Goal: Task Accomplishment & Management: Use online tool/utility

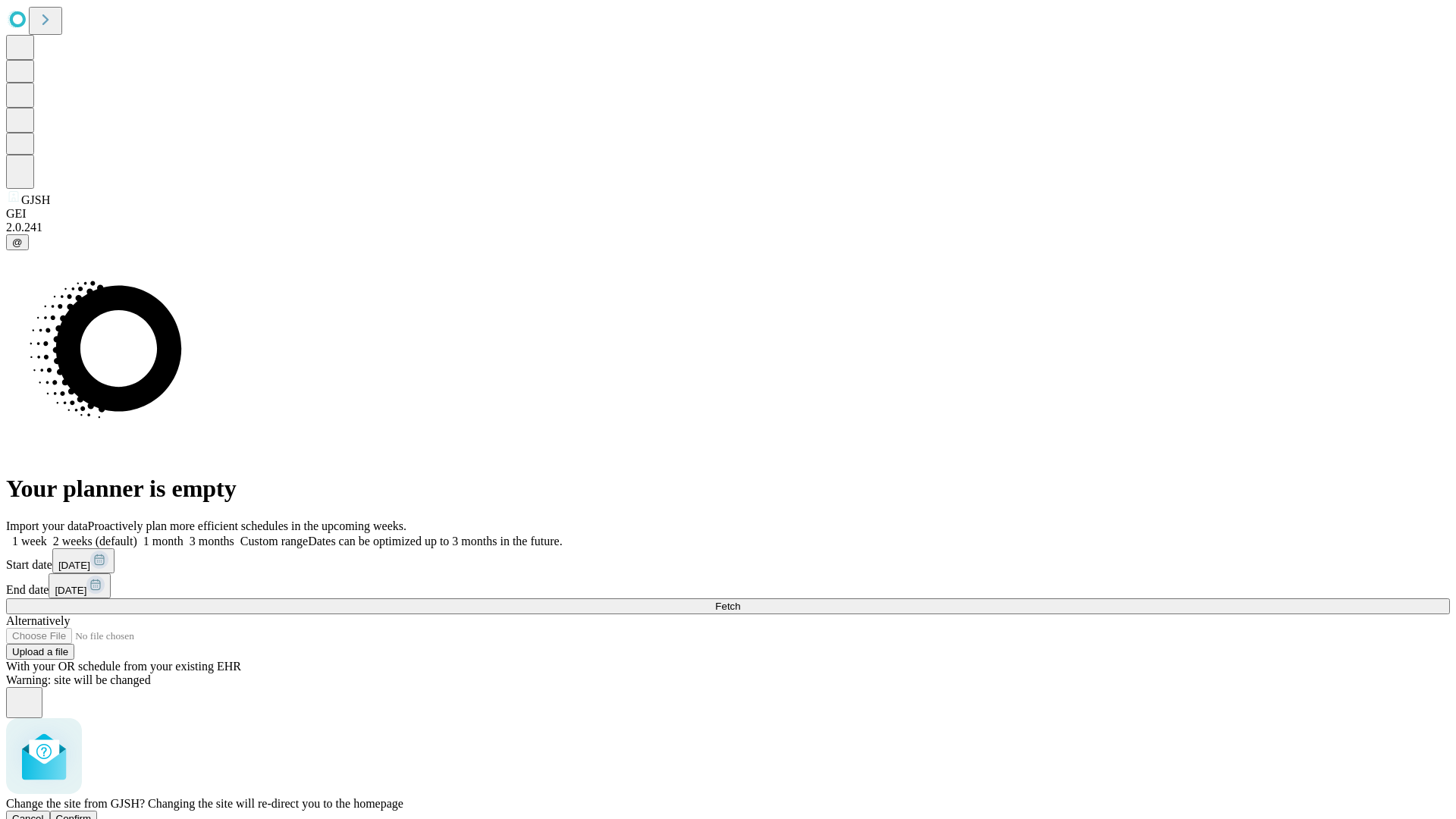
click at [92, 813] on span "Confirm" at bounding box center [74, 818] width 36 height 11
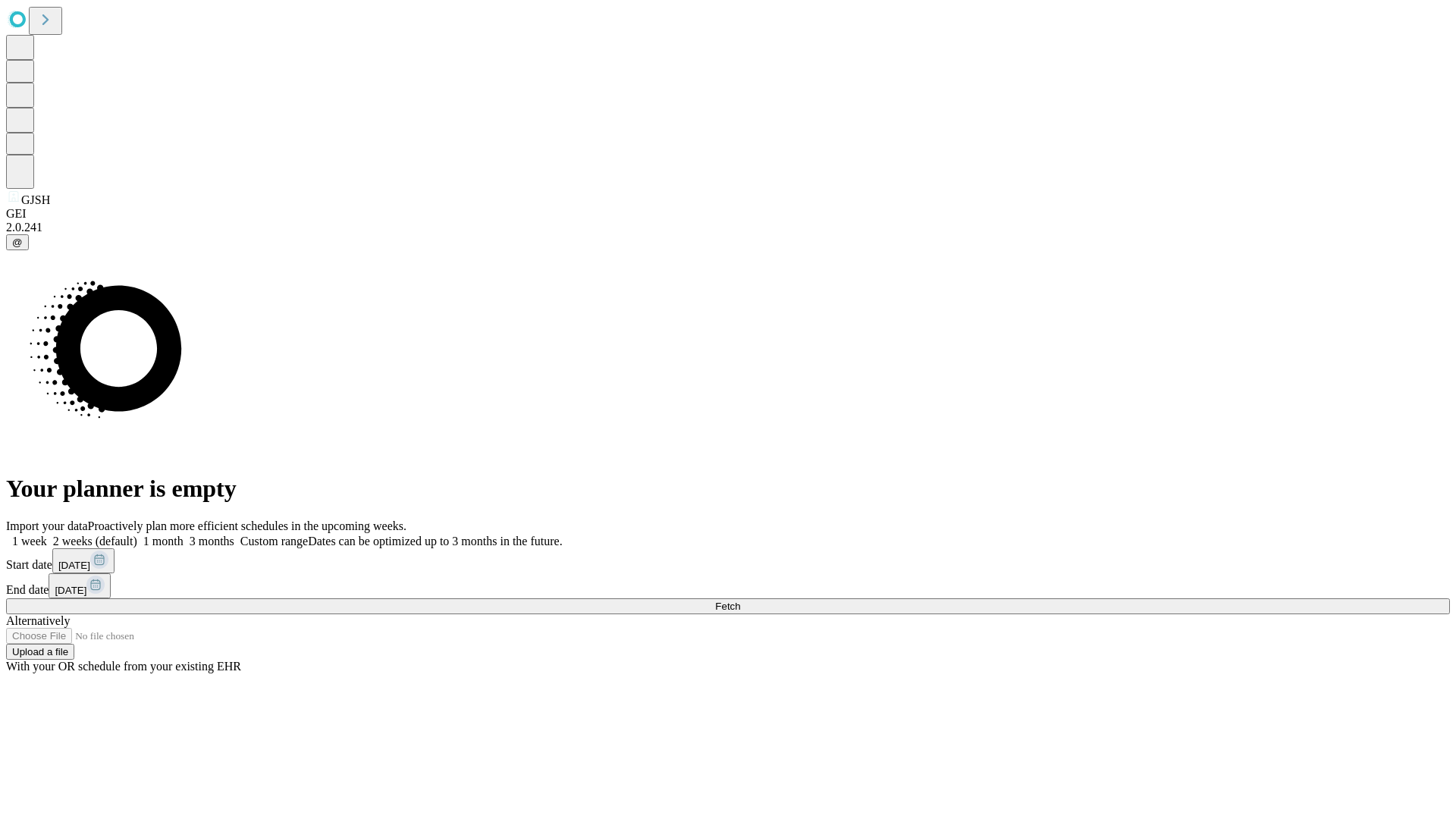
click at [137, 534] on label "2 weeks (default)" at bounding box center [92, 541] width 90 height 13
click at [740, 600] on span "Fetch" at bounding box center [728, 606] width 25 height 11
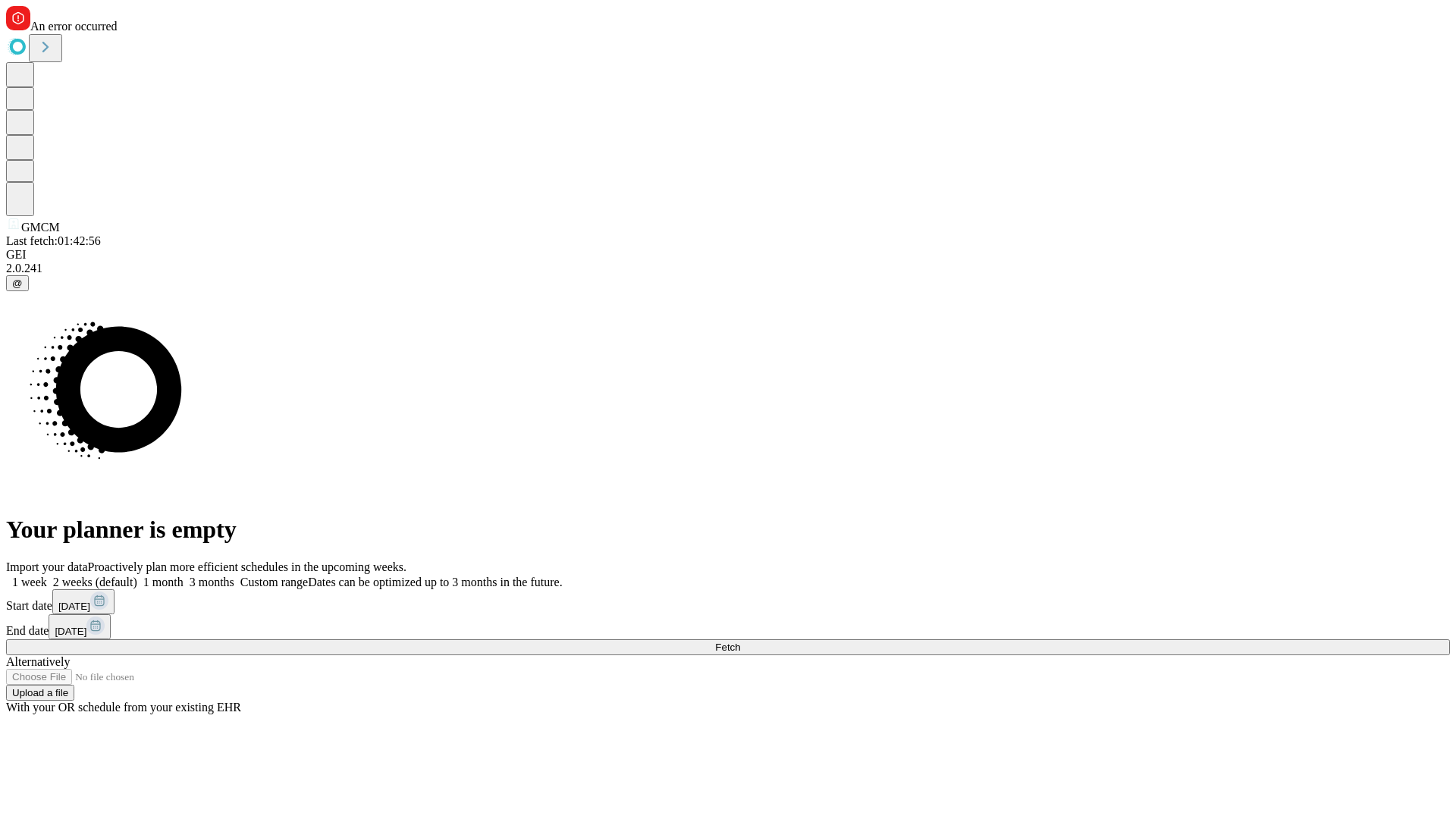
click at [137, 576] on label "2 weeks (default)" at bounding box center [92, 582] width 90 height 13
click at [740, 641] on span "Fetch" at bounding box center [728, 647] width 25 height 11
click at [137, 576] on label "2 weeks (default)" at bounding box center [92, 582] width 90 height 13
click at [740, 641] on span "Fetch" at bounding box center [728, 647] width 25 height 11
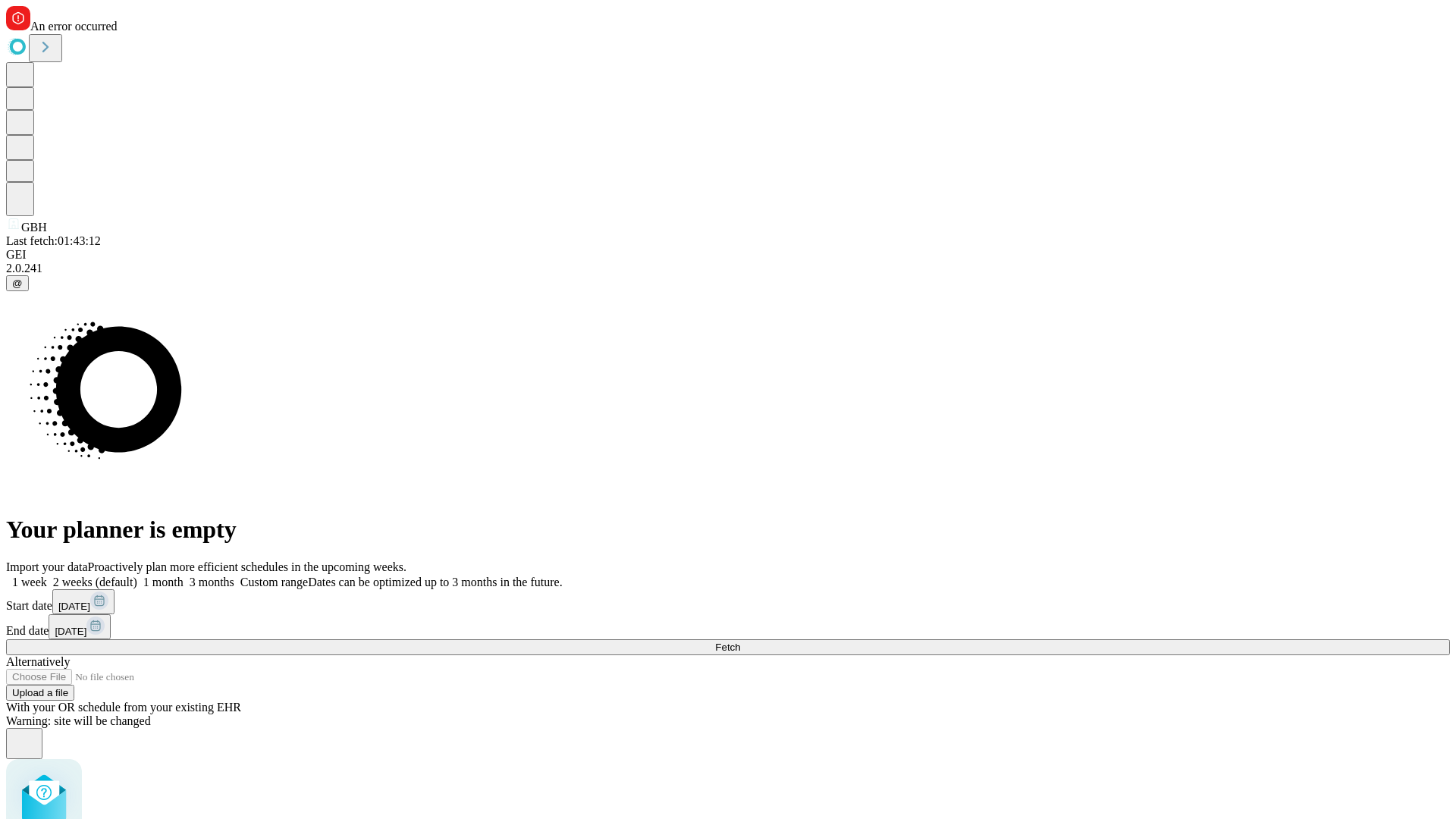
click at [137, 576] on label "2 weeks (default)" at bounding box center [92, 582] width 90 height 13
click at [740, 641] on span "Fetch" at bounding box center [728, 647] width 25 height 11
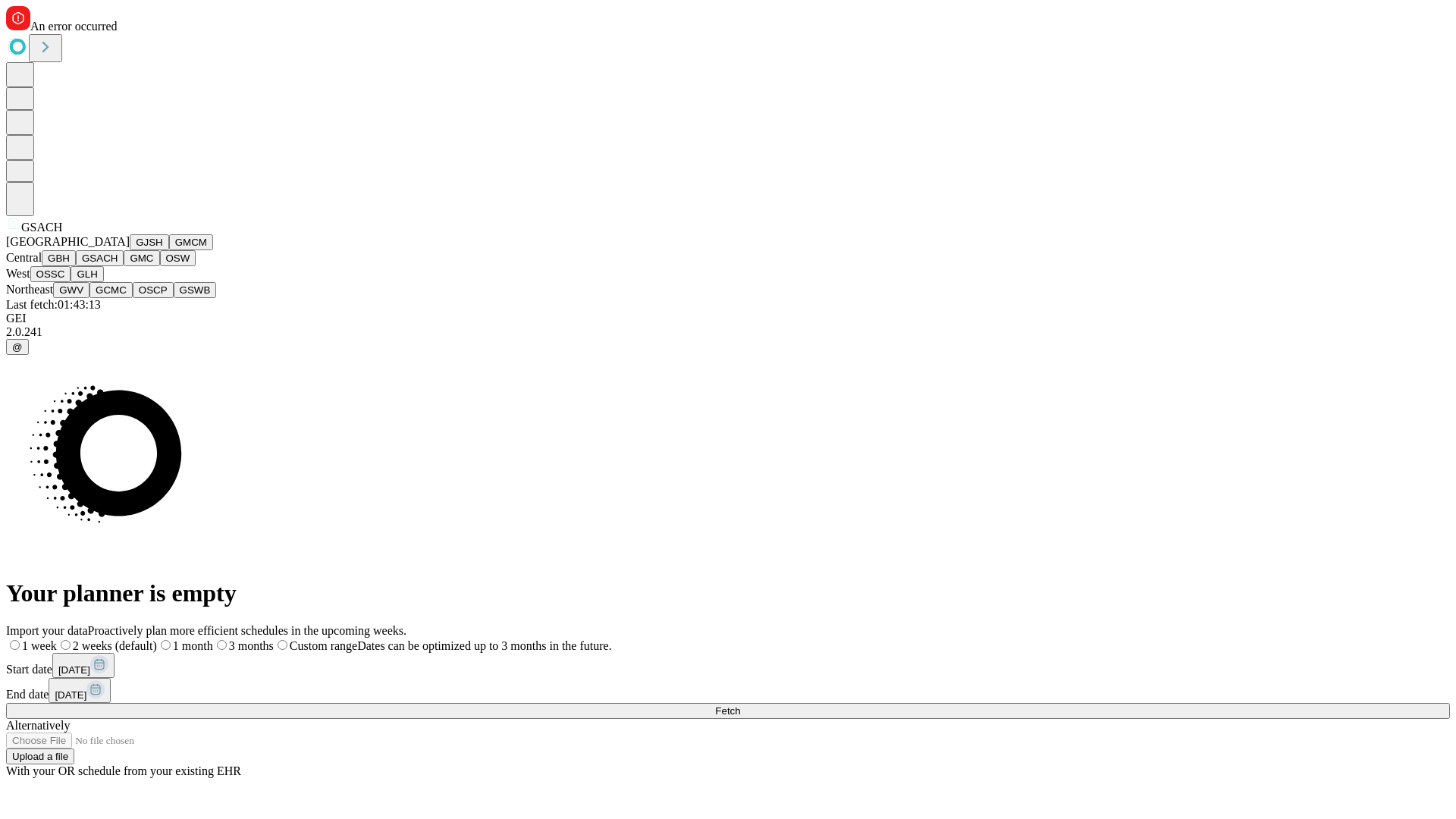
click at [123, 266] on button "GMC" at bounding box center [141, 258] width 36 height 16
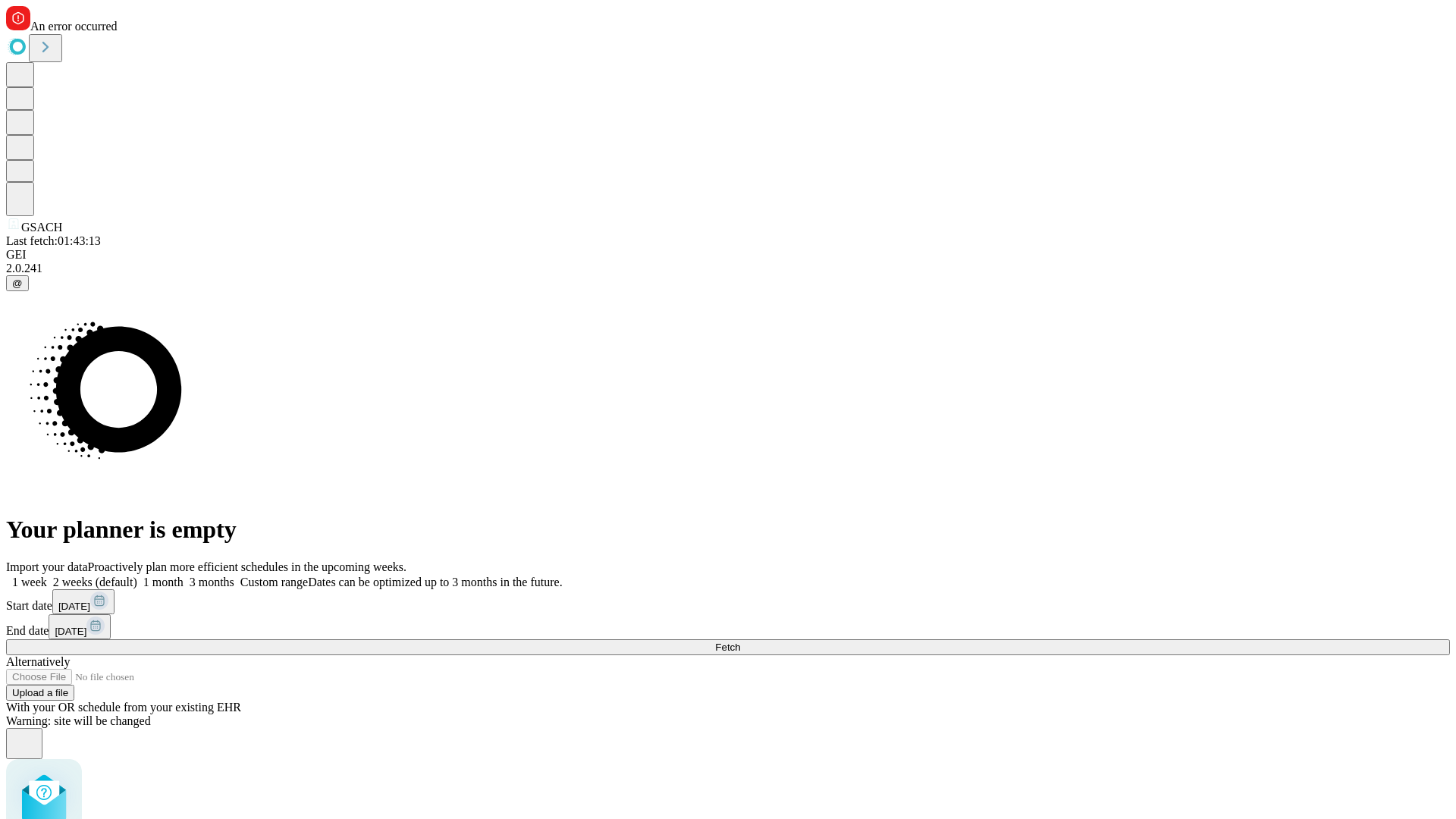
click at [137, 576] on label "2 weeks (default)" at bounding box center [92, 582] width 90 height 13
click at [740, 641] on span "Fetch" at bounding box center [728, 647] width 25 height 11
click at [137, 576] on label "2 weeks (default)" at bounding box center [92, 582] width 90 height 13
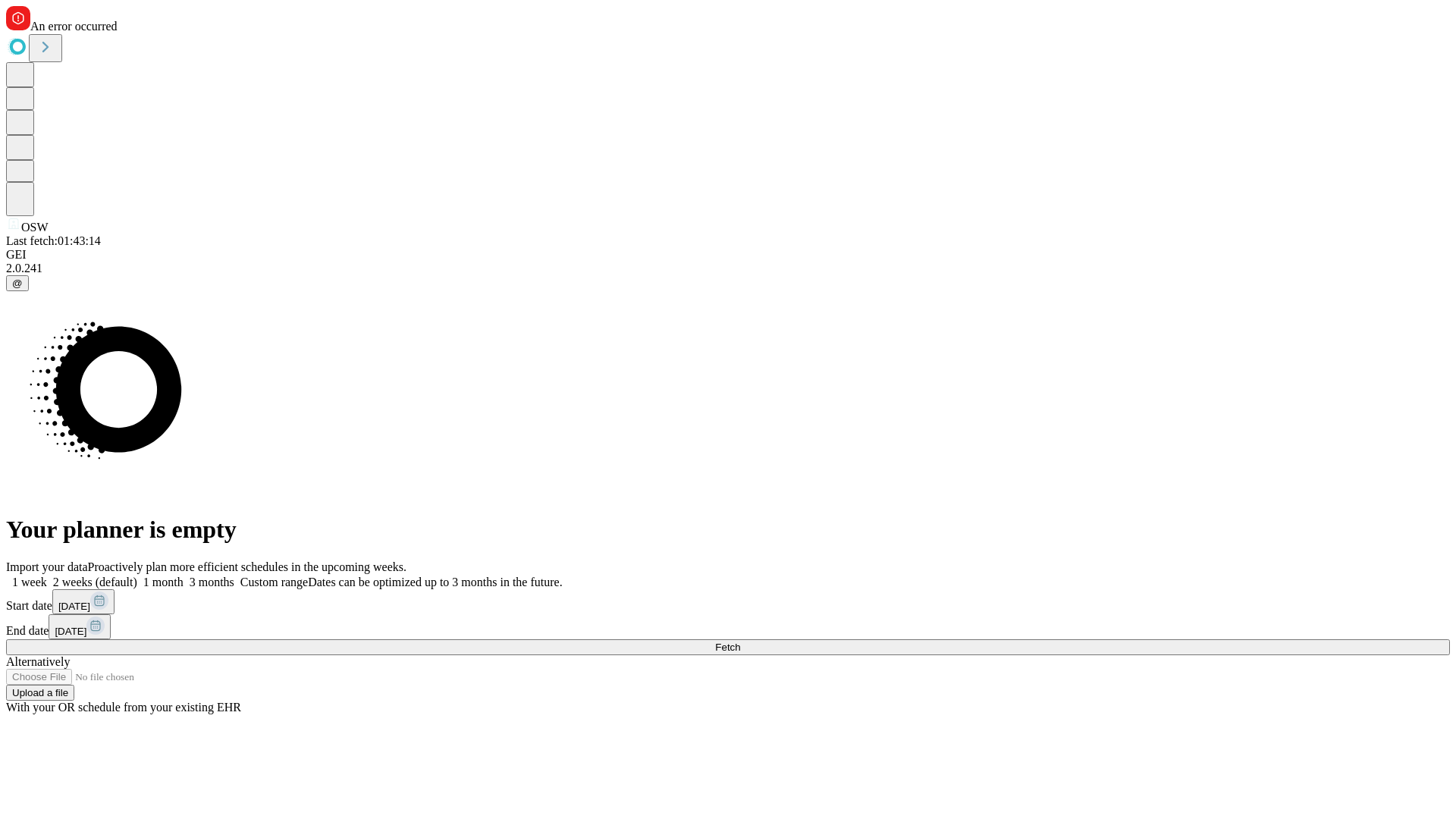
click at [740, 641] on span "Fetch" at bounding box center [728, 647] width 25 height 11
click at [137, 576] on label "2 weeks (default)" at bounding box center [92, 582] width 90 height 13
click at [740, 641] on span "Fetch" at bounding box center [728, 647] width 25 height 11
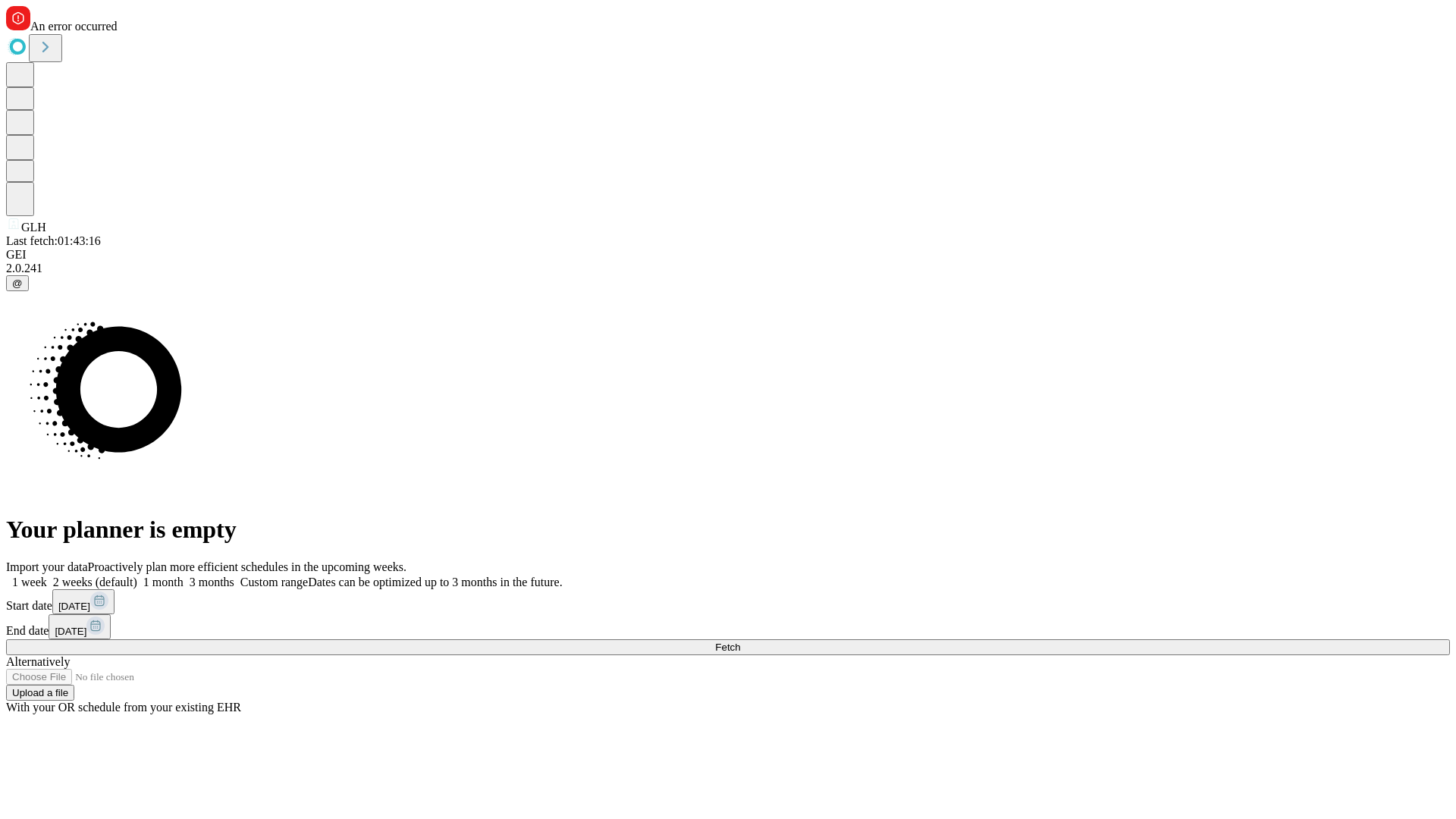
click at [137, 576] on label "2 weeks (default)" at bounding box center [92, 582] width 90 height 13
click at [740, 641] on span "Fetch" at bounding box center [728, 647] width 25 height 11
click at [137, 576] on label "2 weeks (default)" at bounding box center [92, 582] width 90 height 13
click at [740, 641] on span "Fetch" at bounding box center [728, 647] width 25 height 11
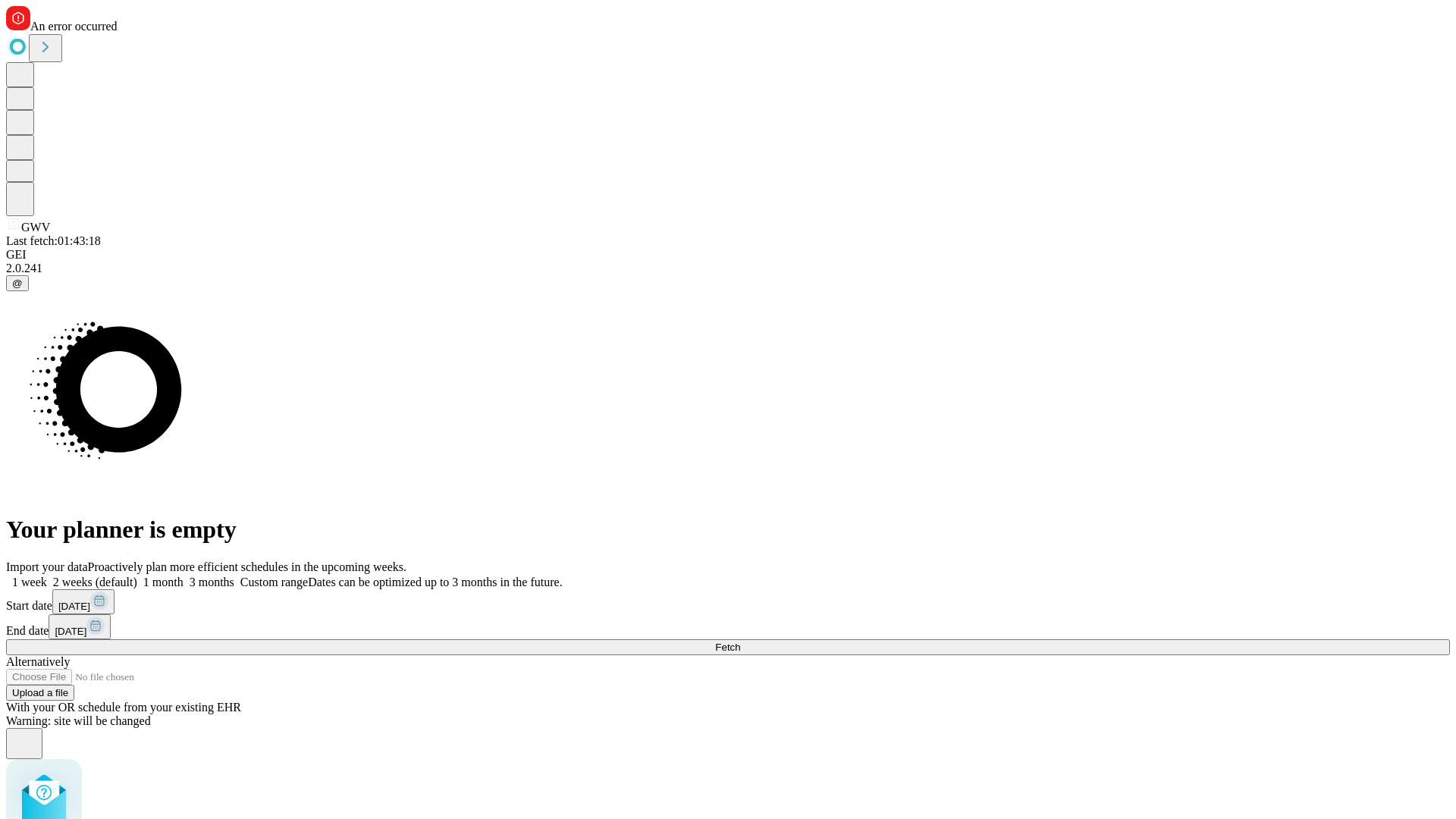
click at [137, 576] on label "2 weeks (default)" at bounding box center [92, 582] width 90 height 13
click at [740, 641] on span "Fetch" at bounding box center [728, 647] width 25 height 11
click at [137, 576] on label "2 weeks (default)" at bounding box center [92, 582] width 90 height 13
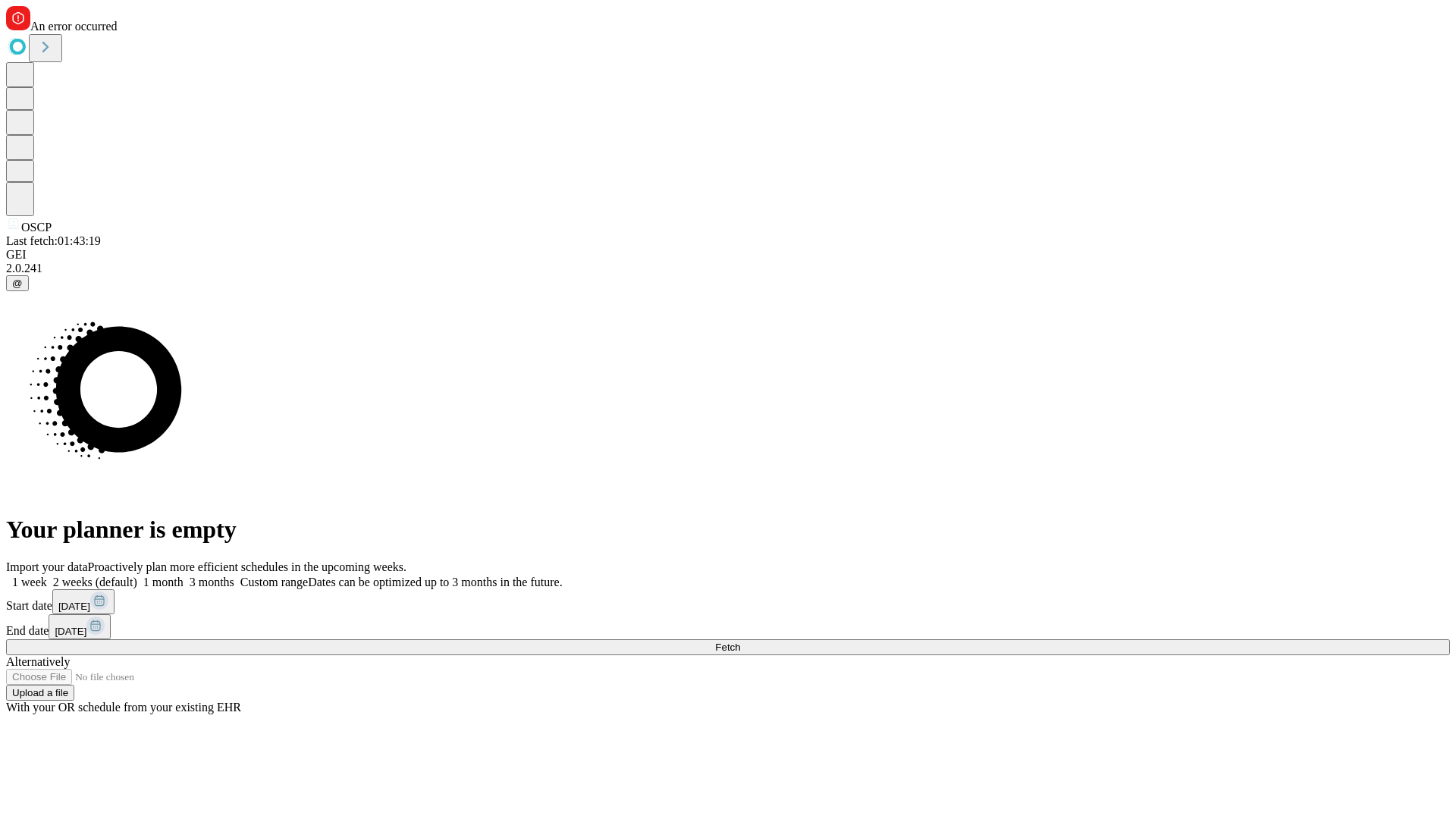
click at [740, 641] on span "Fetch" at bounding box center [728, 647] width 25 height 11
click at [137, 576] on label "2 weeks (default)" at bounding box center [92, 582] width 90 height 13
click at [740, 641] on span "Fetch" at bounding box center [728, 647] width 25 height 11
